Goal: Find specific page/section: Find specific page/section

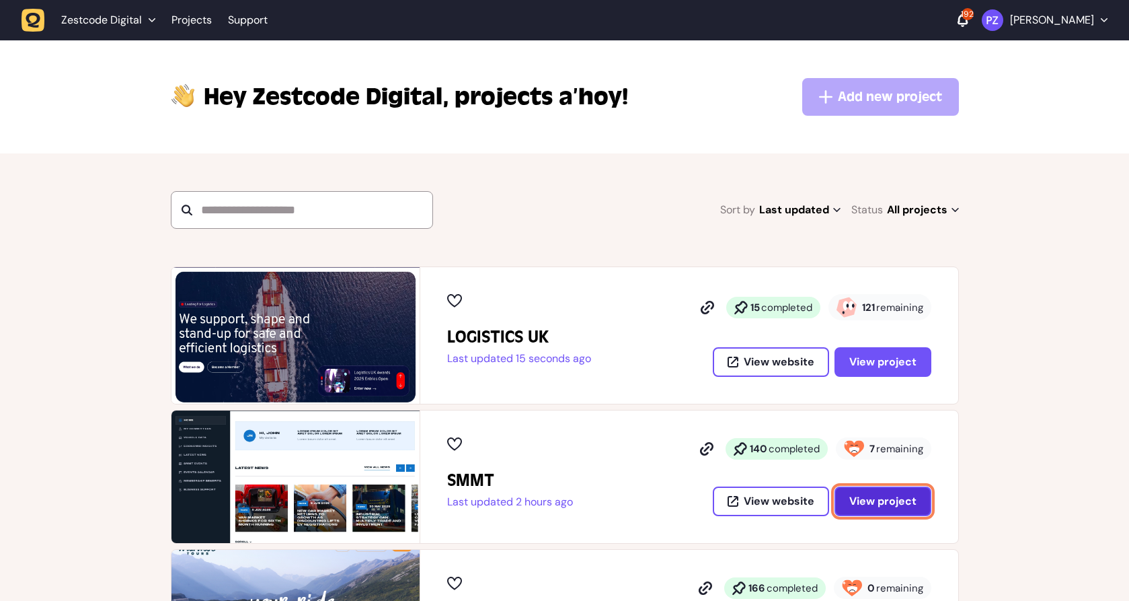
click at [890, 508] on button "View project" at bounding box center [883, 501] width 97 height 30
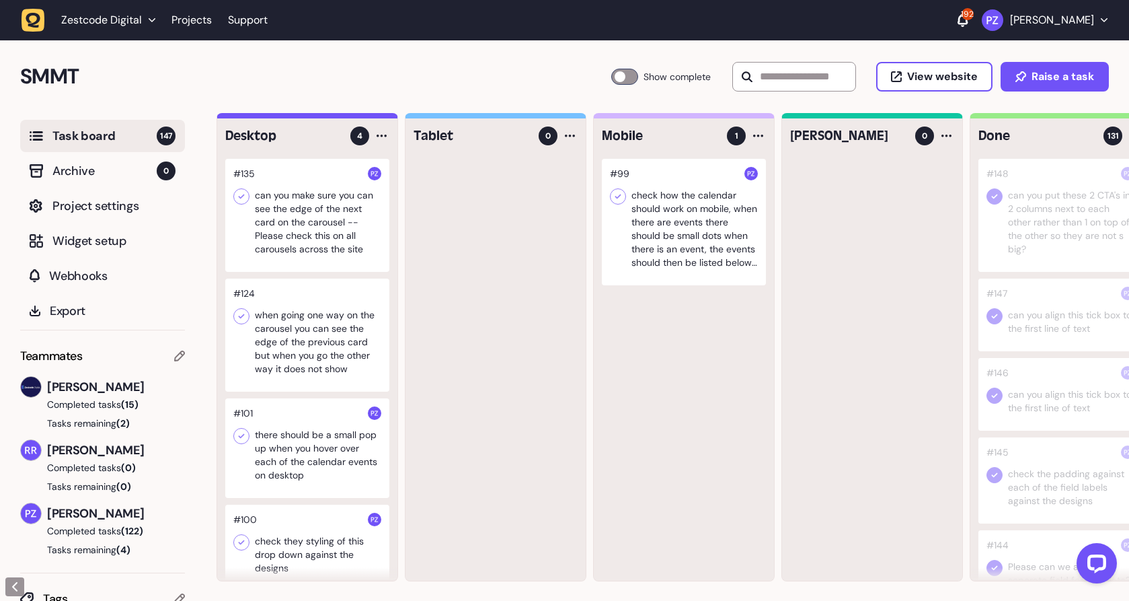
click at [307, 223] on div at bounding box center [307, 215] width 164 height 113
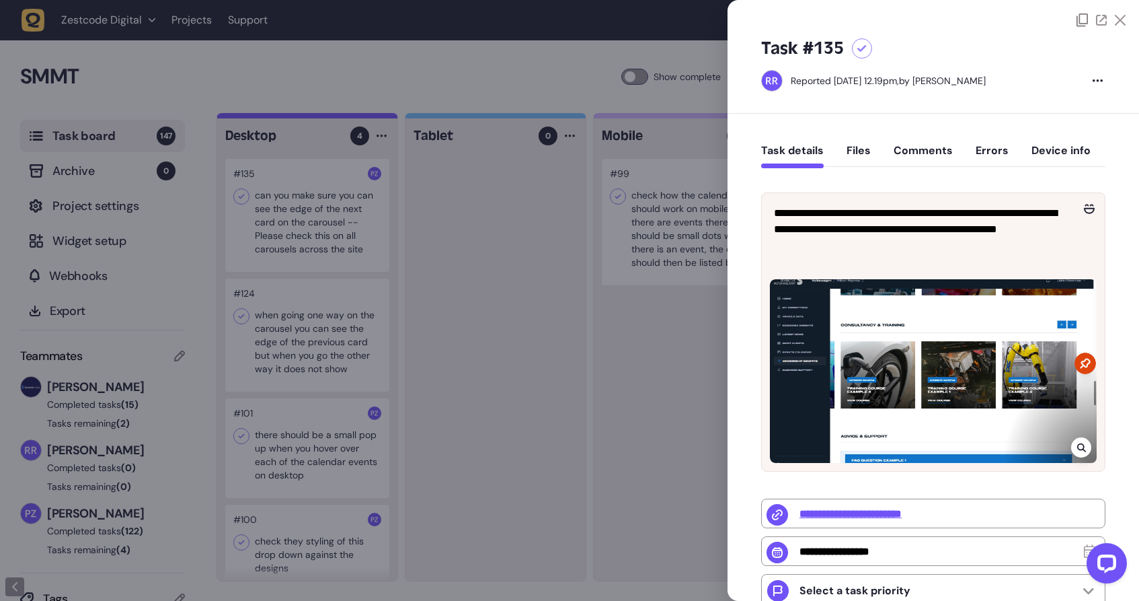
click at [925, 388] on div at bounding box center [933, 371] width 327 height 184
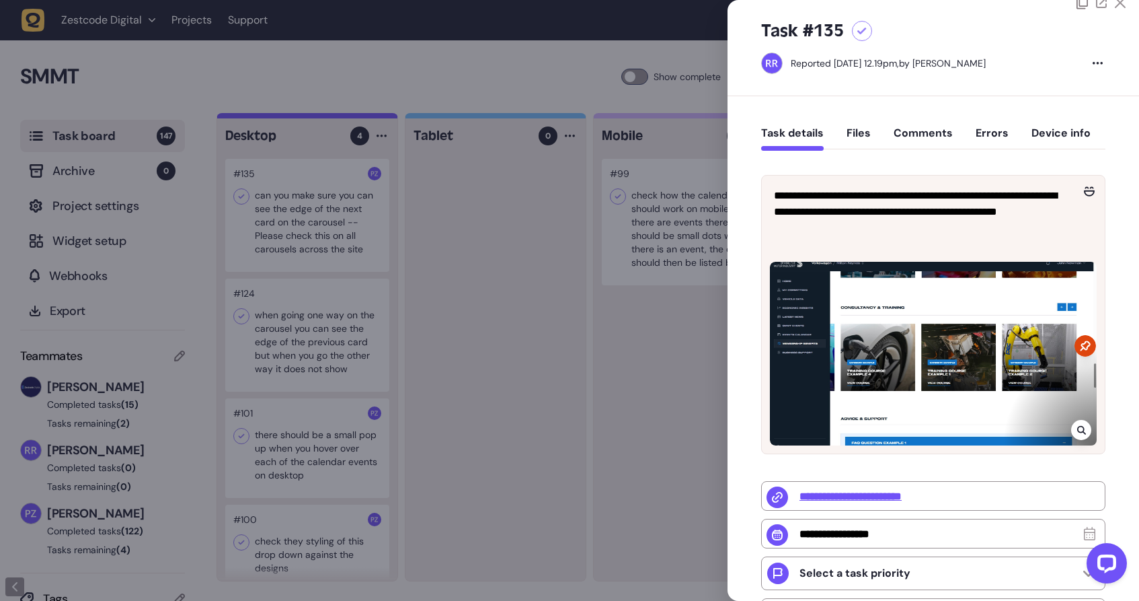
scroll to position [102, 0]
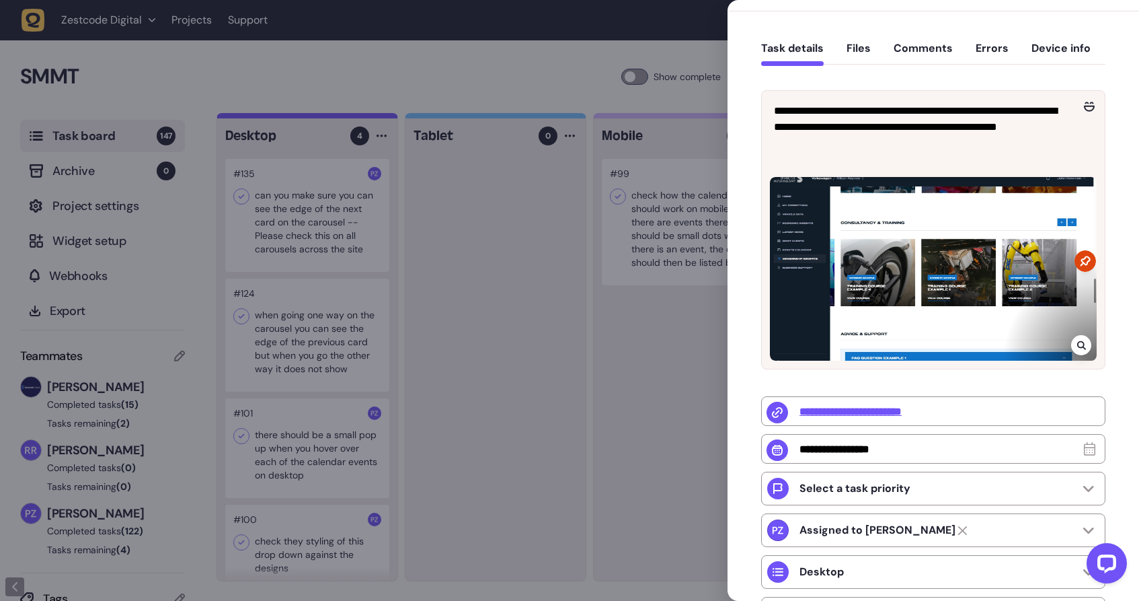
click at [1051, 265] on div at bounding box center [933, 269] width 327 height 184
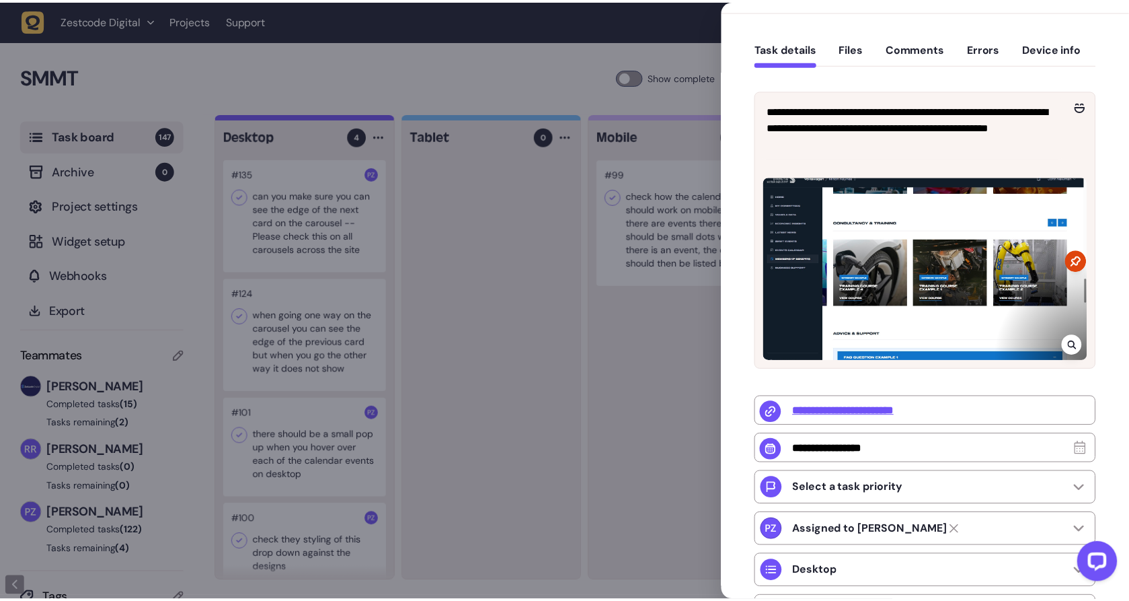
scroll to position [0, 0]
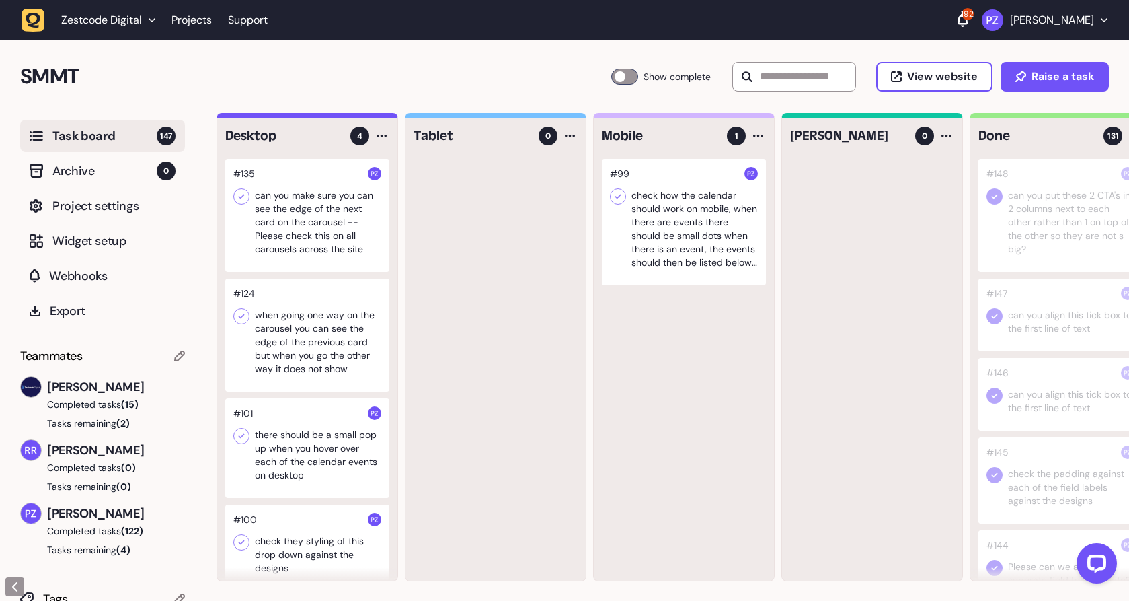
click at [309, 214] on div at bounding box center [307, 215] width 164 height 113
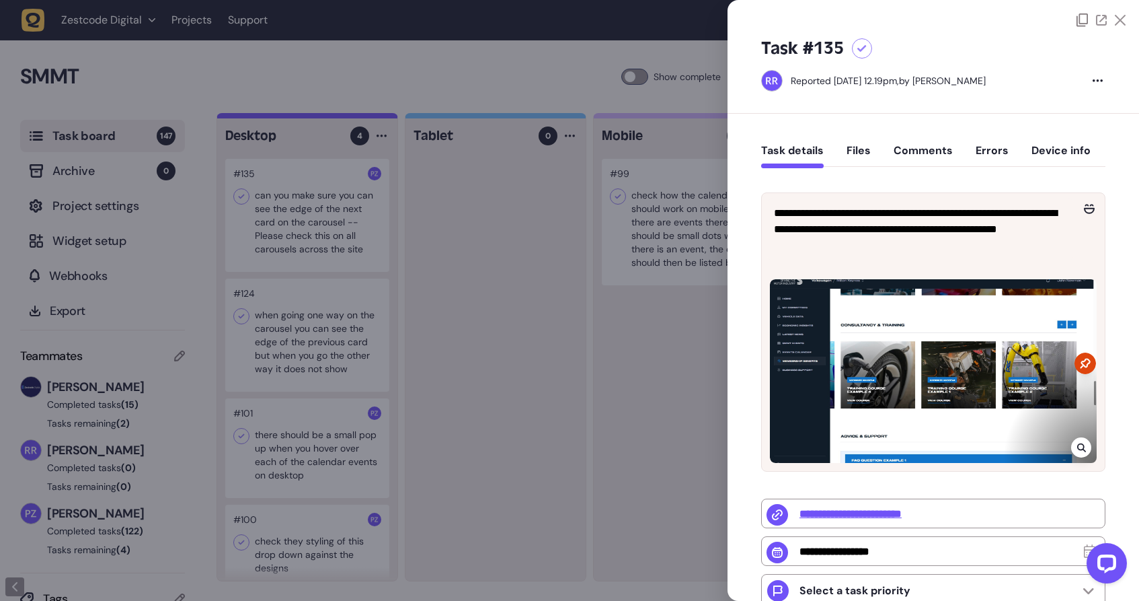
click at [1051, 377] on div at bounding box center [933, 371] width 327 height 184
click at [1076, 365] on icon at bounding box center [1086, 363] width 22 height 22
